Goal: Task Accomplishment & Management: Manage account settings

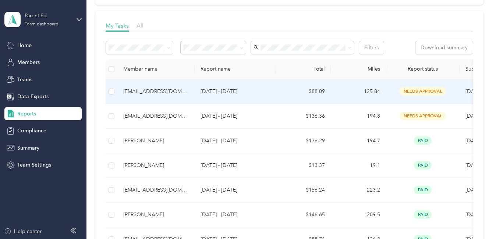
scroll to position [110, 0]
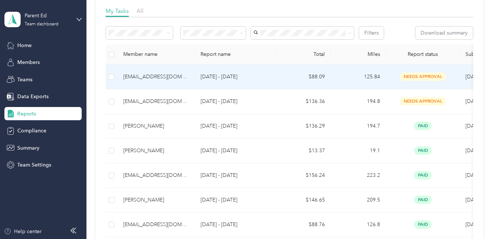
click at [162, 78] on div "[EMAIL_ADDRESS][DOMAIN_NAME]" at bounding box center [155, 77] width 65 height 8
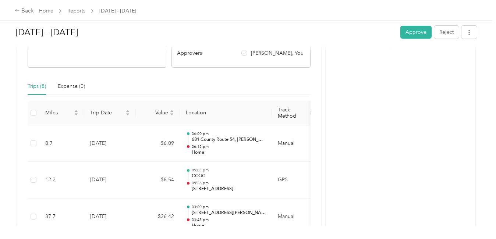
scroll to position [129, 0]
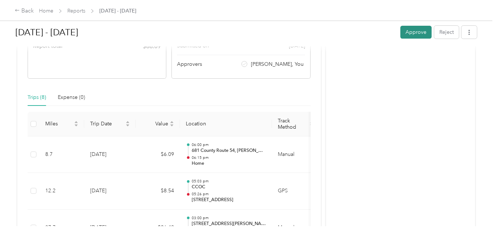
click at [412, 35] on button "Approve" at bounding box center [415, 32] width 31 height 13
